Goal: Task Accomplishment & Management: Manage account settings

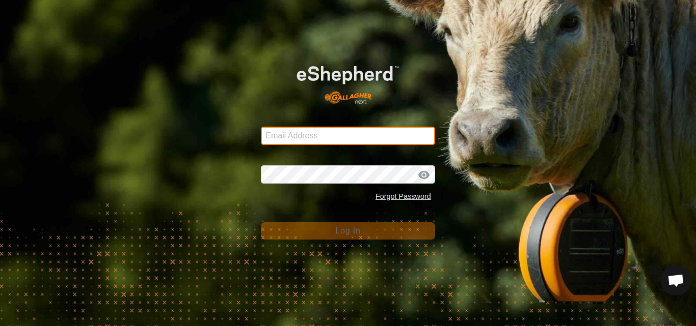
click at [315, 135] on input "Email Address" at bounding box center [348, 136] width 174 height 18
type input "[EMAIL_ADDRESS][DOMAIN_NAME]"
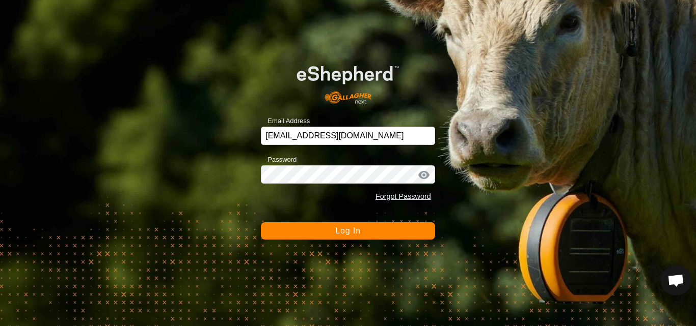
click at [337, 234] on span "Log In" at bounding box center [347, 231] width 25 height 9
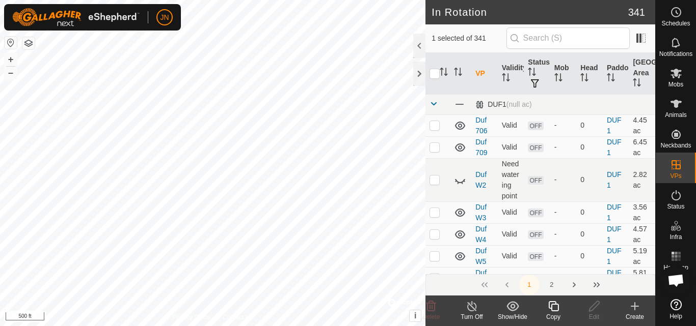
click at [554, 305] on icon at bounding box center [553, 306] width 10 height 10
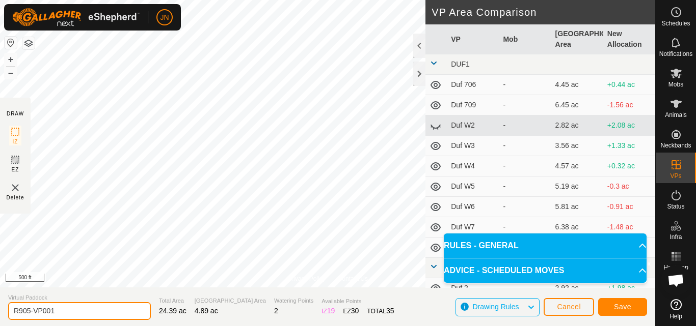
click at [80, 312] on input "R905-VP001" at bounding box center [79, 311] width 143 height 18
type input "R906"
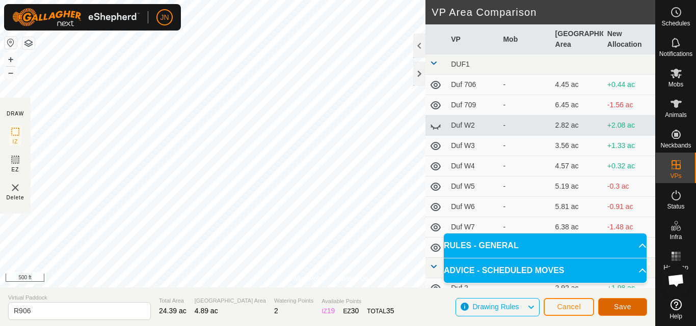
click at [619, 307] on span "Save" at bounding box center [622, 307] width 17 height 8
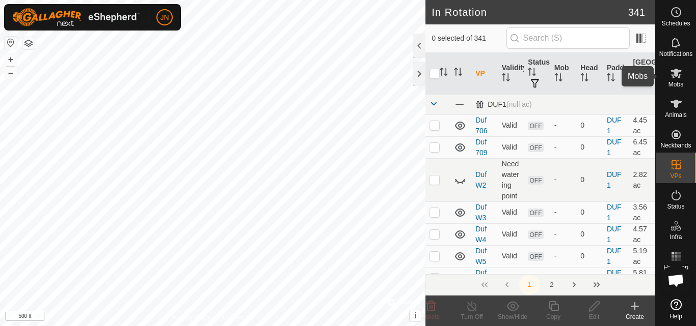
click at [677, 77] on icon at bounding box center [676, 73] width 12 height 12
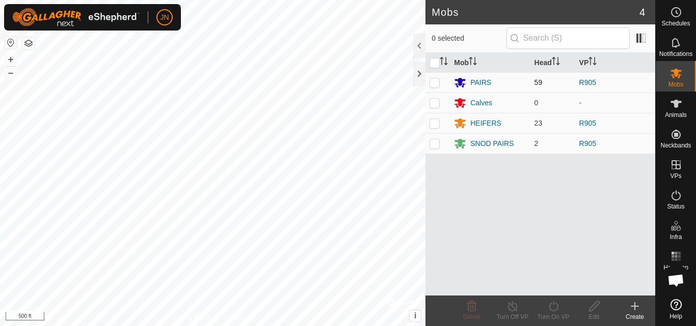
click at [437, 82] on p-checkbox at bounding box center [434, 82] width 10 height 8
checkbox input "true"
click at [435, 124] on p-checkbox at bounding box center [434, 123] width 10 height 8
checkbox input "true"
click at [436, 144] on p-checkbox at bounding box center [434, 144] width 10 height 8
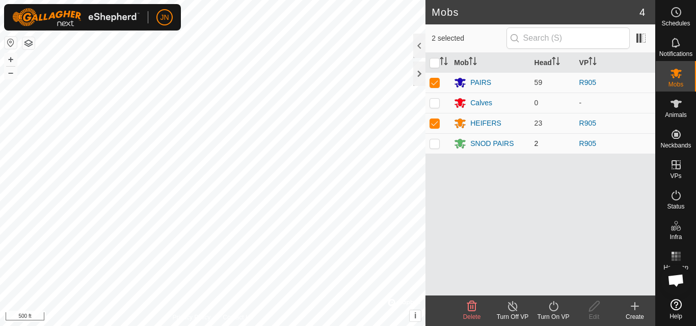
checkbox input "true"
click at [555, 309] on icon at bounding box center [553, 306] width 13 height 12
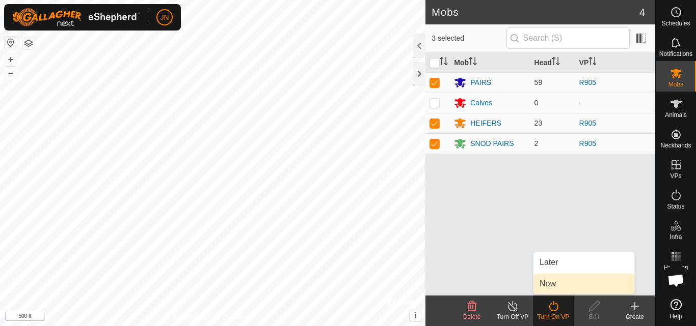
click at [556, 286] on link "Now" at bounding box center [583, 284] width 101 height 20
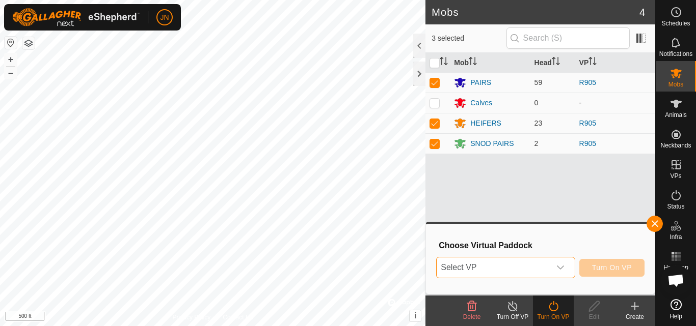
click at [504, 269] on span "Select VP" at bounding box center [492, 268] width 113 height 20
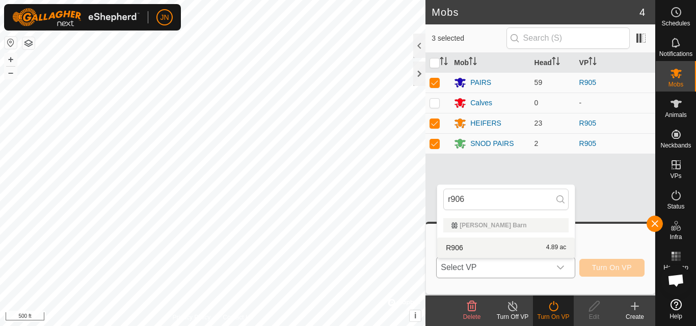
type input "r906"
click at [513, 243] on li "R906 4.89 ac" at bounding box center [505, 248] width 137 height 20
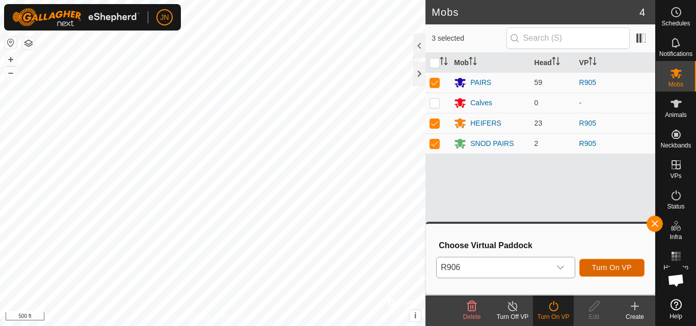
click at [607, 264] on span "Turn On VP" at bounding box center [612, 268] width 40 height 8
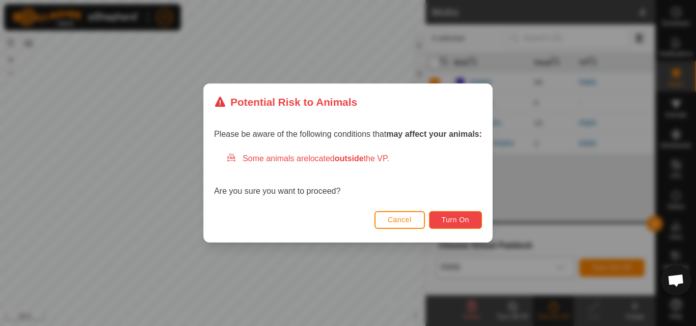
click at [471, 220] on button "Turn On" at bounding box center [455, 220] width 53 height 18
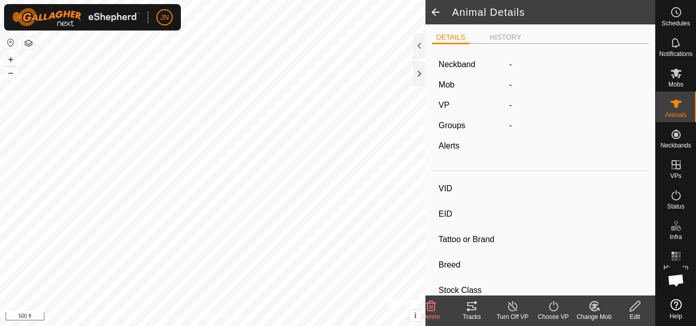
type input "G88"
type input "-"
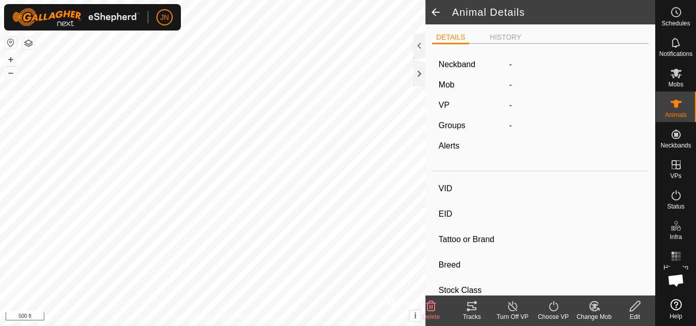
type input "0 kg"
type input "-"
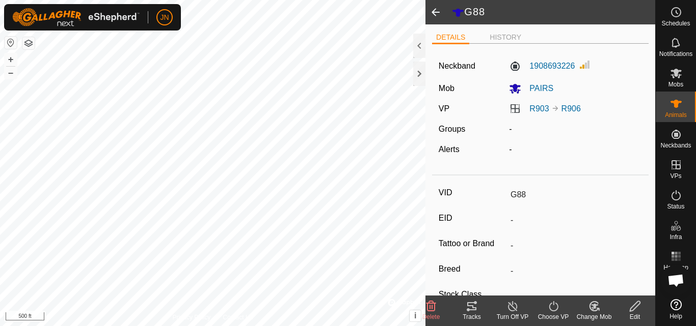
click at [470, 309] on icon at bounding box center [471, 306] width 12 height 12
